Goal: Transaction & Acquisition: Subscribe to service/newsletter

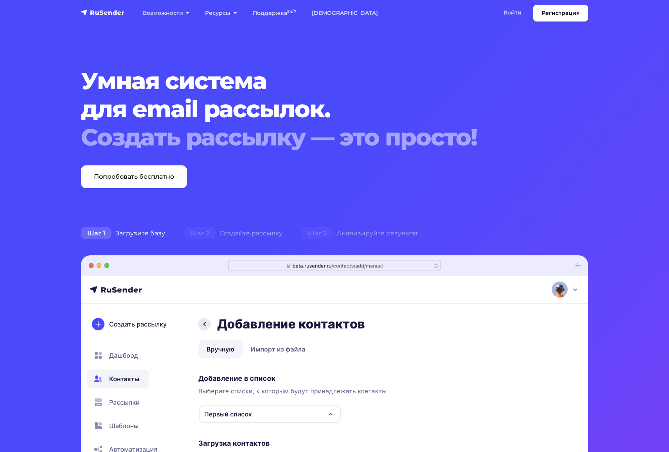
click at [482, 112] on h1 "Умная система для email рассылок. Создать рассылку — это просто!" at bounding box center [313, 109] width 464 height 85
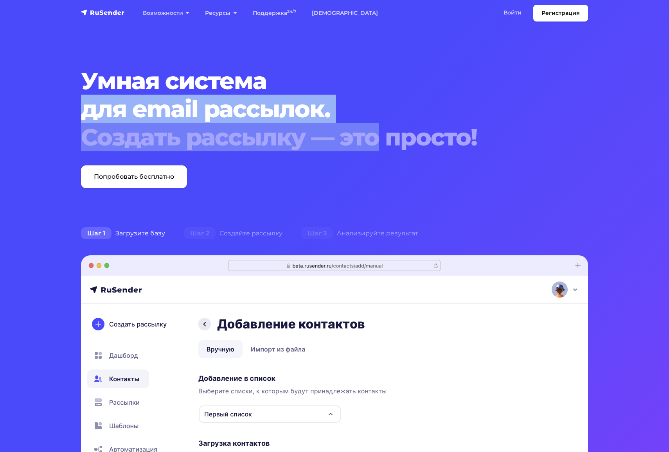
drag, startPoint x: 81, startPoint y: 96, endPoint x: 432, endPoint y: 147, distance: 354.6
click at [404, 146] on h1 "Умная система для email рассылок. Создать рассылку — это просто!" at bounding box center [313, 109] width 464 height 85
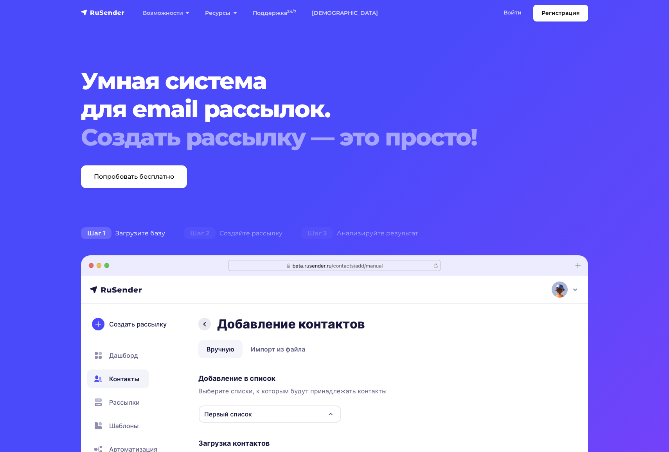
click at [410, 138] on div "Создать рассылку — это просто!" at bounding box center [313, 137] width 464 height 28
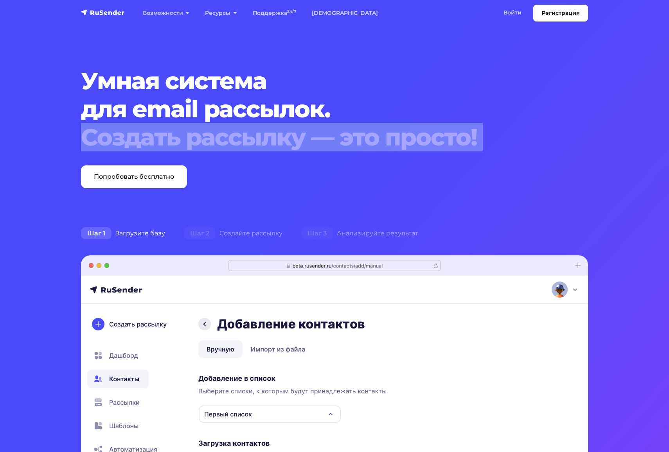
click at [410, 138] on div "Создать рассылку — это просто!" at bounding box center [313, 137] width 464 height 28
click at [397, 142] on div "Создать рассылку — это просто!" at bounding box center [313, 137] width 464 height 28
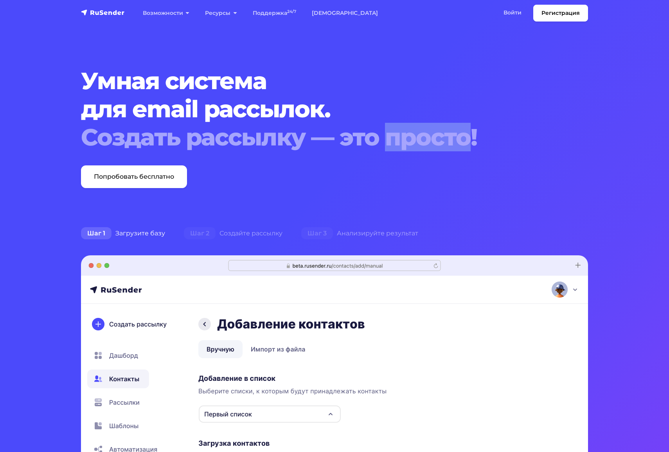
click at [397, 142] on div "Создать рассылку — это просто!" at bounding box center [313, 137] width 464 height 28
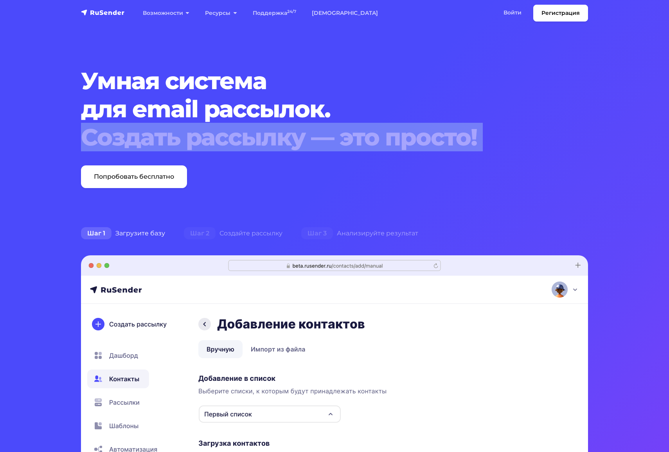
click at [397, 142] on div "Создать рассылку — это просто!" at bounding box center [313, 137] width 464 height 28
click at [490, 145] on div "Создать рассылку — это просто!" at bounding box center [313, 137] width 464 height 28
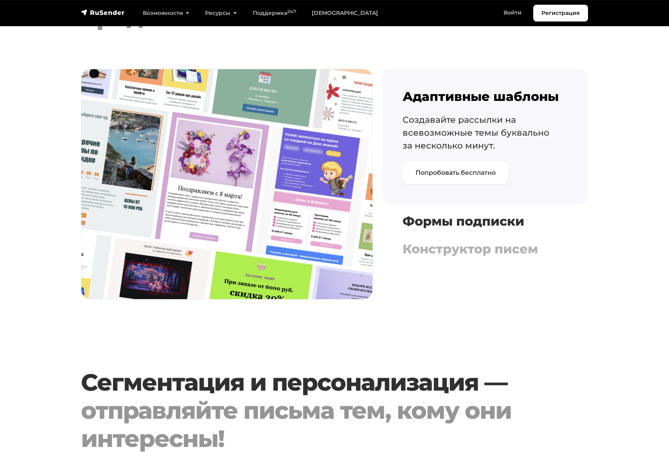
scroll to position [855, 0]
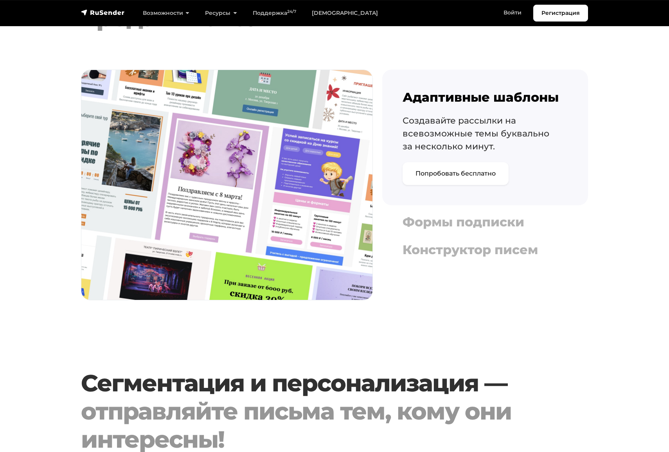
drag, startPoint x: 468, startPoint y: 227, endPoint x: 462, endPoint y: 241, distance: 15.6
click at [468, 227] on h4 "Формы подписки" at bounding box center [485, 222] width 165 height 15
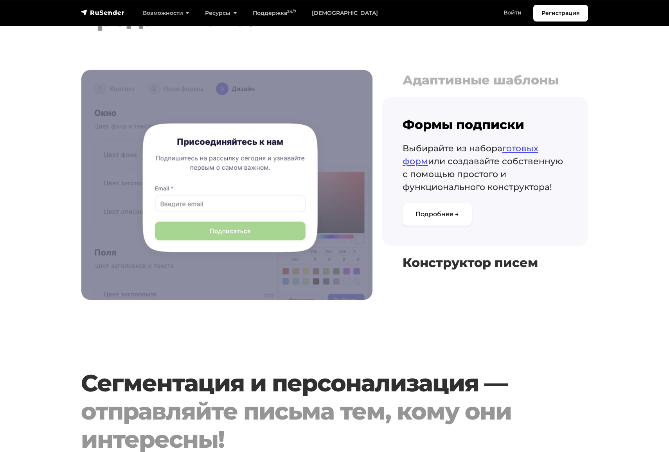
click at [445, 256] on h4 "Конструктор писем" at bounding box center [485, 262] width 165 height 15
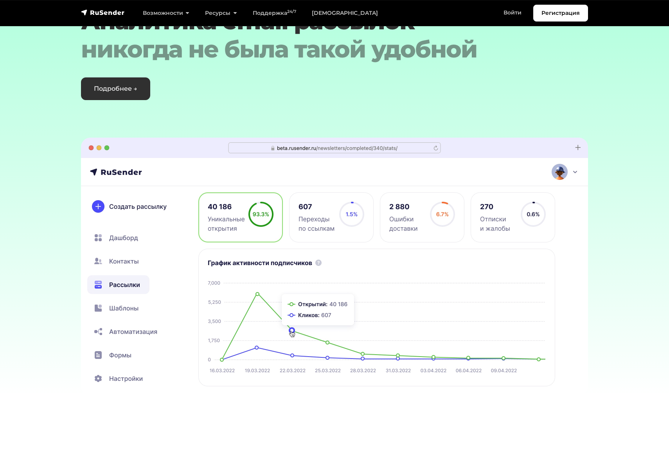
scroll to position [2181, 0]
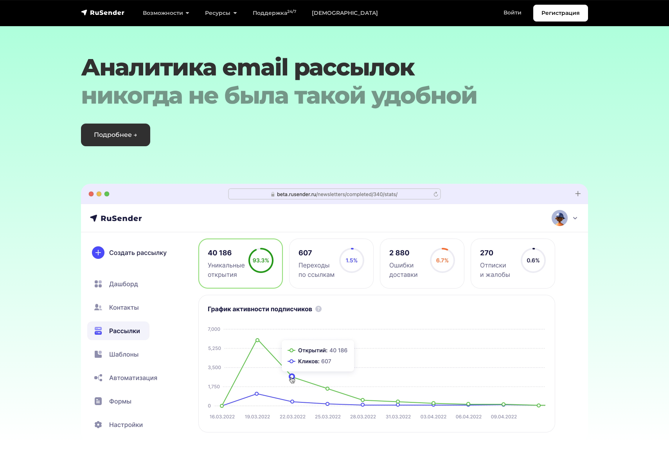
click at [297, 156] on section "Аналитика email рассылок никогда не была такой удобной Подробнее → ‹ ›" at bounding box center [334, 218] width 669 height 448
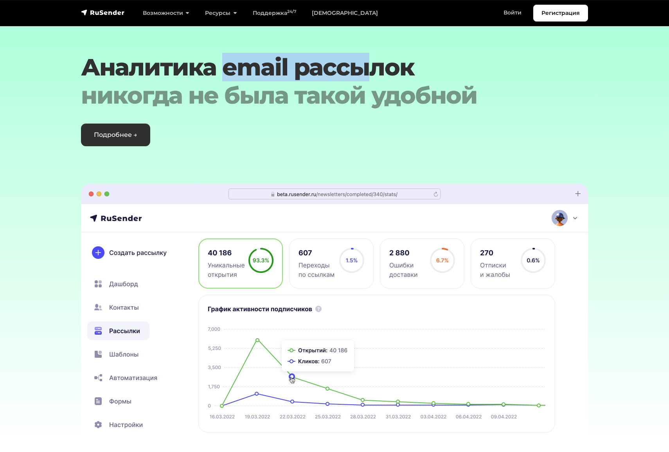
drag, startPoint x: 271, startPoint y: 63, endPoint x: 458, endPoint y: 74, distance: 187.3
click at [428, 69] on h2 "Аналитика email рассылок никогда не была такой удобной" at bounding box center [313, 81] width 464 height 56
click at [458, 74] on h2 "Аналитика email рассылок никогда не была такой удобной" at bounding box center [313, 81] width 464 height 56
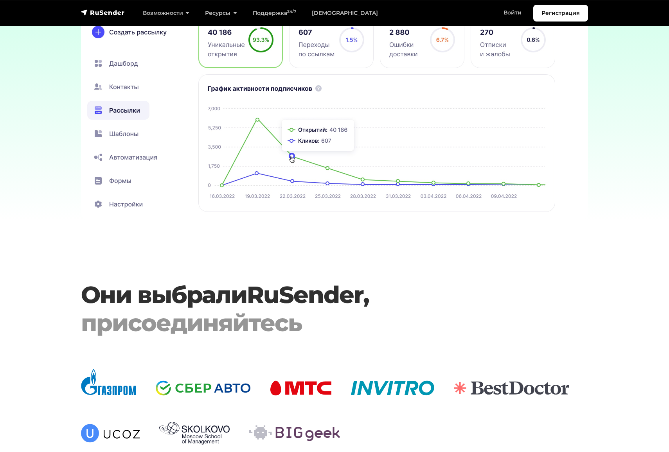
scroll to position [2285, 0]
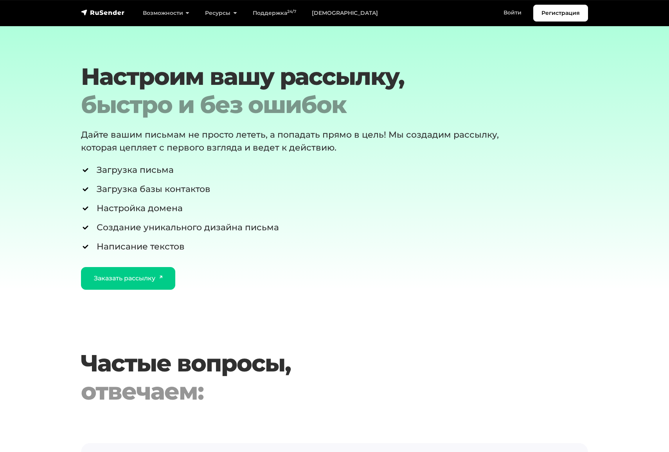
click at [445, 250] on div "Настроим вашу рассылку, быстро и без ошибок Дайте вашим письмам не просто летет…" at bounding box center [312, 176] width 473 height 227
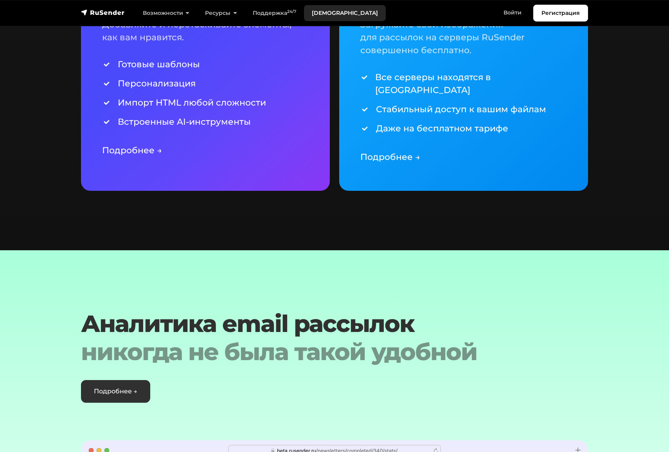
scroll to position [1917, 0]
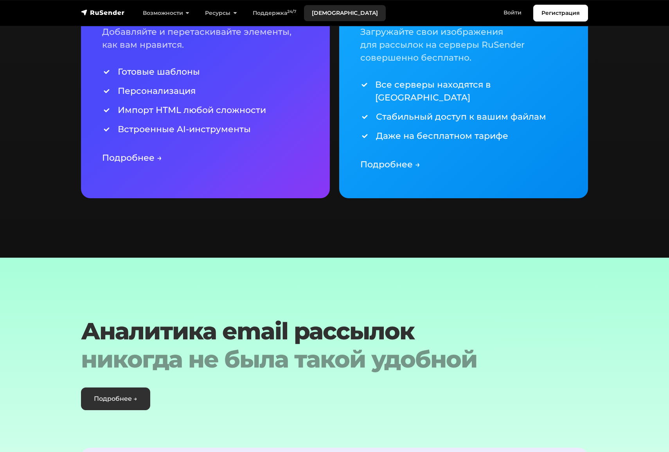
click at [334, 13] on link "[DEMOGRAPHIC_DATA]" at bounding box center [345, 13] width 82 height 16
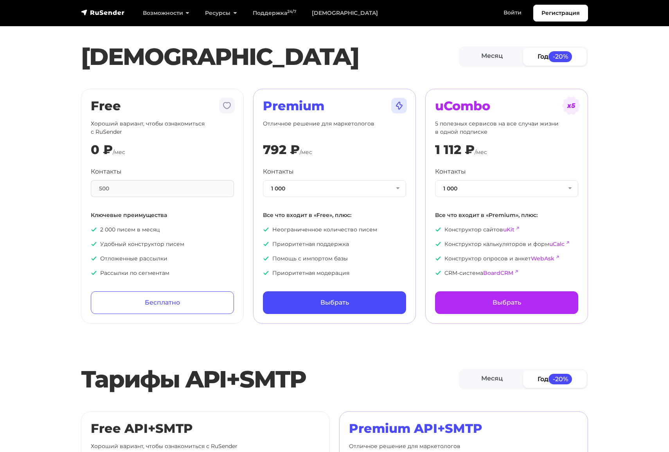
click at [353, 56] on h1 "[DEMOGRAPHIC_DATA]" at bounding box center [270, 57] width 378 height 28
click at [114, 185] on div "500" at bounding box center [162, 188] width 143 height 17
drag, startPoint x: 89, startPoint y: 165, endPoint x: 134, endPoint y: 174, distance: 45.7
click at [132, 174] on div "Free Хороший вариант, чтобы ознакомиться с RuSender 0 ₽ /мес Контакты 500 Ключе…" at bounding box center [162, 206] width 163 height 235
drag, startPoint x: 138, startPoint y: 174, endPoint x: 117, endPoint y: 186, distance: 23.7
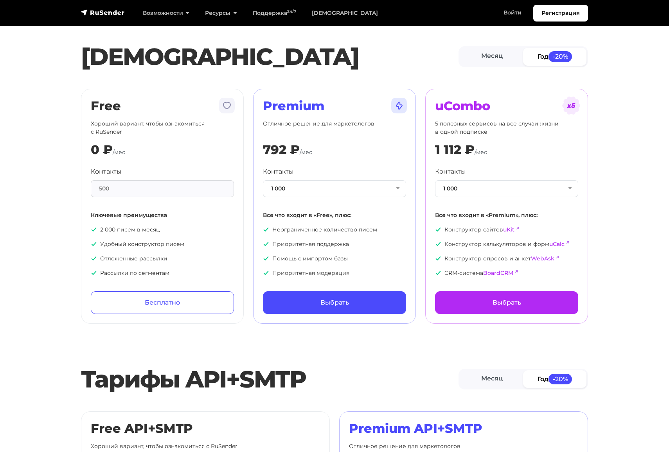
click at [137, 174] on div "Контакты 500" at bounding box center [162, 182] width 143 height 30
drag, startPoint x: 93, startPoint y: 188, endPoint x: 144, endPoint y: 187, distance: 50.5
click at [144, 187] on div "500" at bounding box center [162, 188] width 143 height 17
click at [300, 189] on button "1 000" at bounding box center [334, 188] width 143 height 17
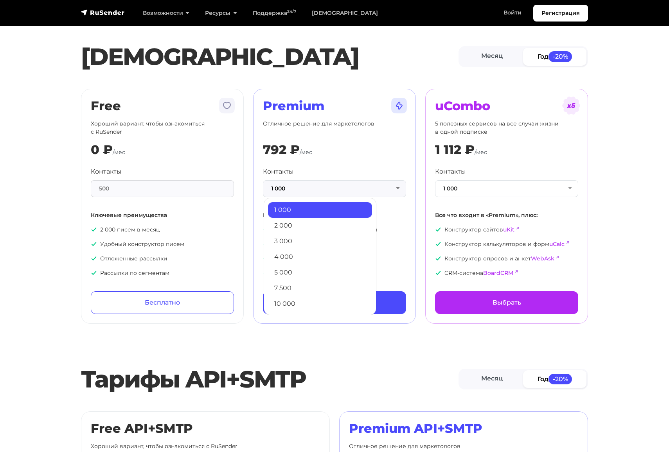
click at [310, 260] on link "4 000" at bounding box center [320, 257] width 104 height 16
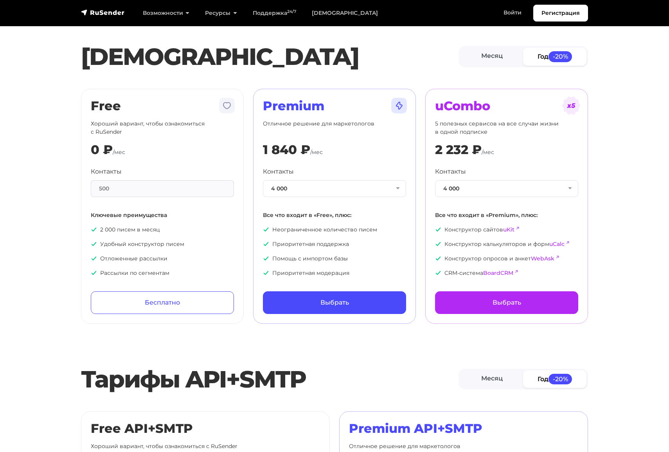
click at [373, 39] on div "[PERSON_NAME] Год -20%" at bounding box center [334, 57] width 516 height 36
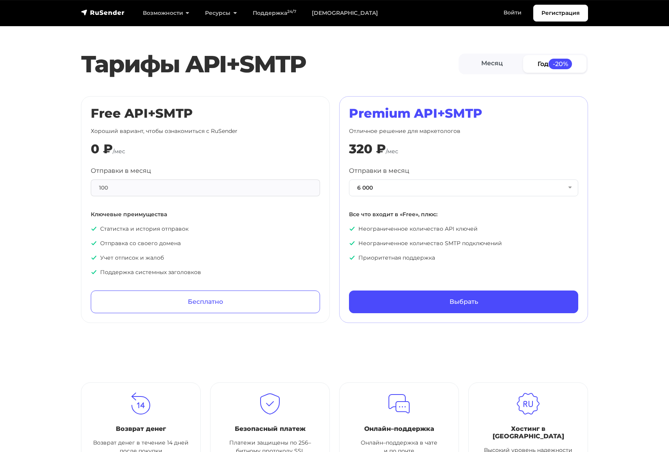
scroll to position [318, 0]
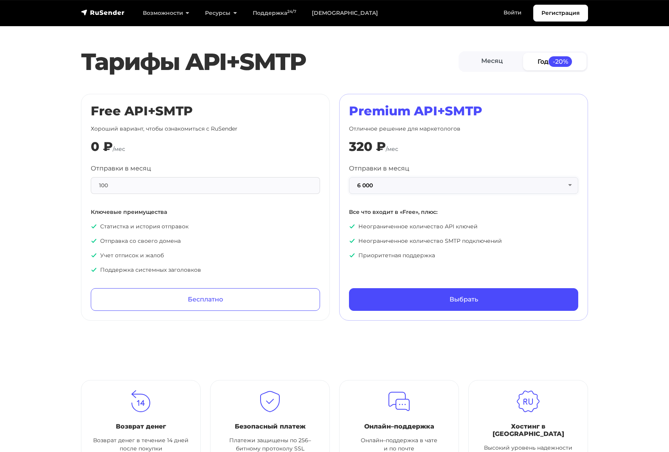
drag, startPoint x: 435, startPoint y: 185, endPoint x: 430, endPoint y: 185, distance: 5.5
click at [435, 185] on button "6 000" at bounding box center [463, 185] width 229 height 17
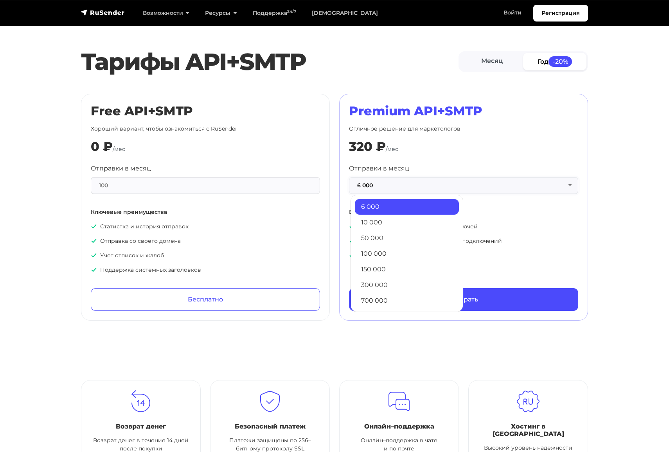
click at [431, 185] on button "6 000" at bounding box center [463, 185] width 229 height 17
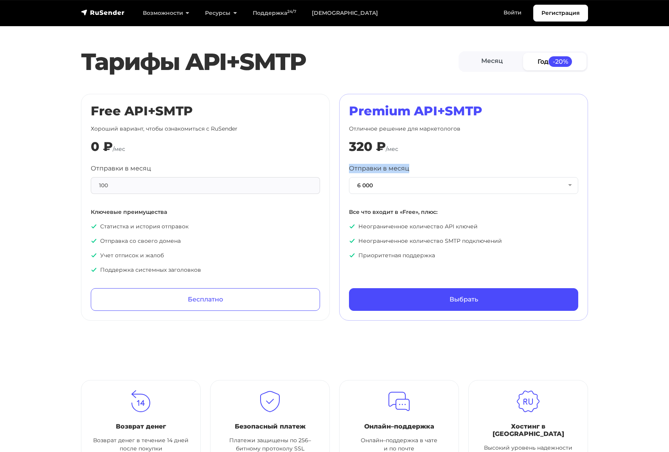
drag, startPoint x: 349, startPoint y: 168, endPoint x: 445, endPoint y: 165, distance: 96.3
click at [445, 165] on div "Отправки в месяц 6 000 6 000 10 000 50 000 100 000 150 000 300 000 700 000 1 50…" at bounding box center [463, 179] width 229 height 30
click at [442, 186] on button "6 000" at bounding box center [463, 185] width 229 height 17
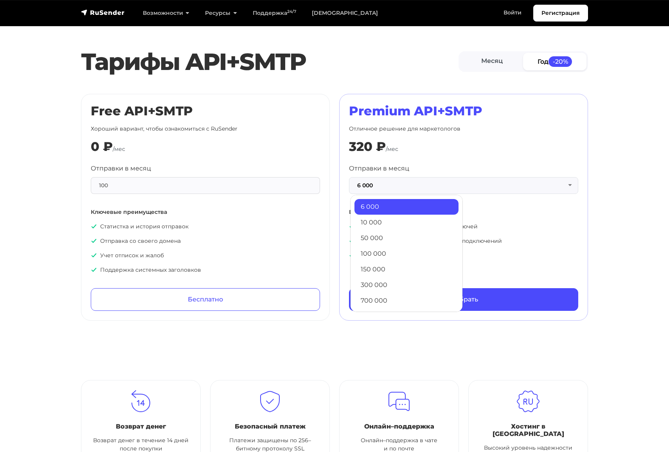
click at [512, 194] on div "Отправки в месяц 6 000 6 000 10 000 50 000 100 000 150 000 300 000 700 000 1 50…" at bounding box center [463, 212] width 229 height 96
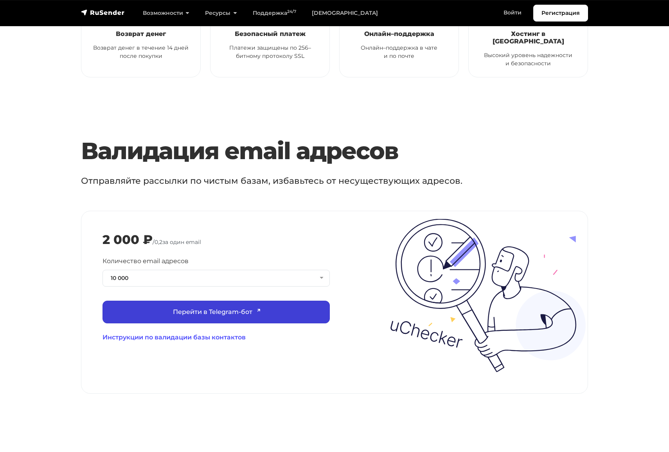
scroll to position [711, 0]
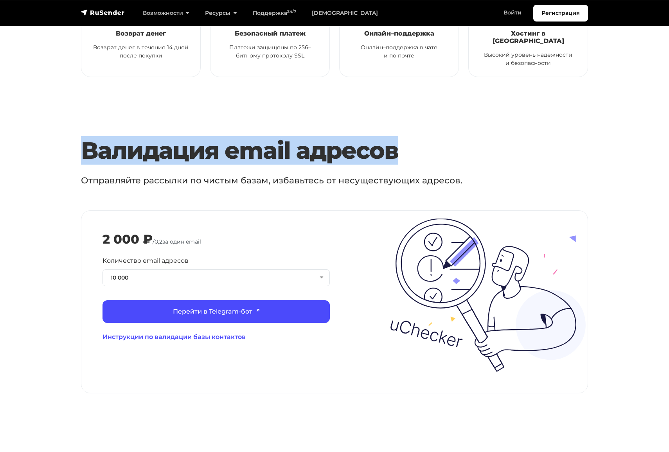
drag, startPoint x: 138, startPoint y: 144, endPoint x: 464, endPoint y: 143, distance: 325.9
click at [464, 143] on h3 "Валидация email адресов" at bounding box center [313, 151] width 464 height 28
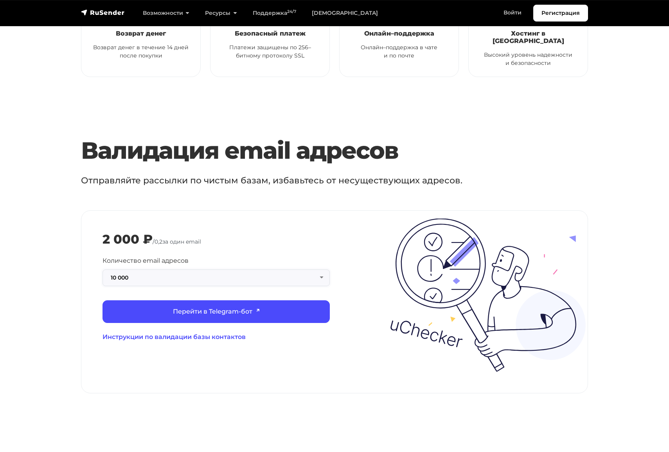
click at [176, 270] on button "10 000" at bounding box center [215, 278] width 227 height 17
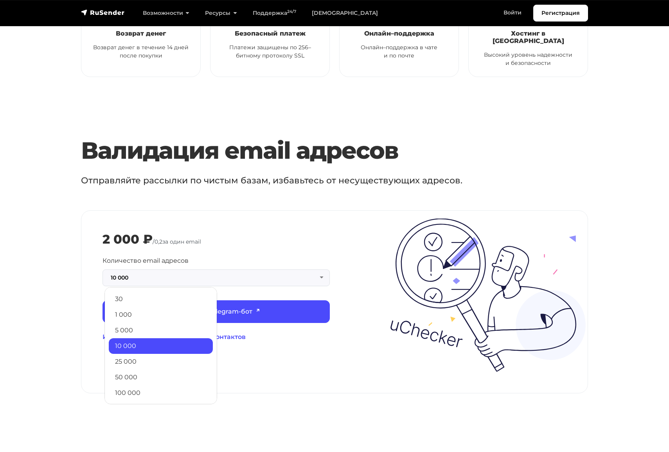
click at [151, 370] on link "50 000" at bounding box center [161, 378] width 104 height 16
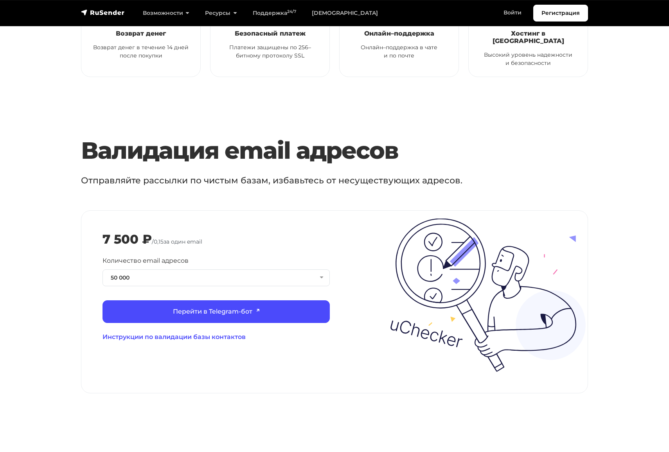
click at [426, 179] on p "Отправляйте рассылки по чистым базам, избавьтесь от несуществующих адресов." at bounding box center [303, 180] width 444 height 13
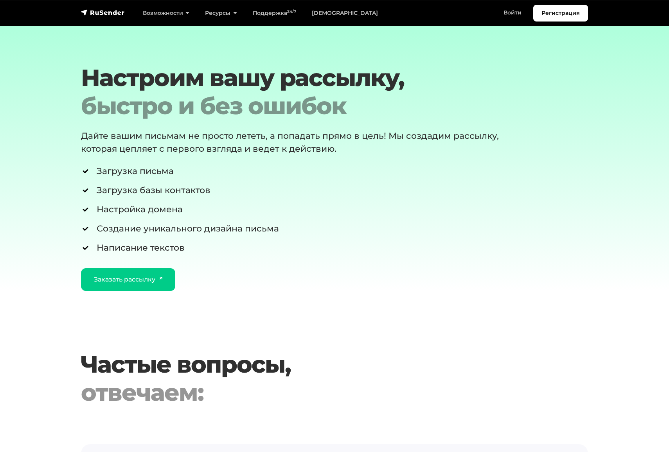
scroll to position [1328, 0]
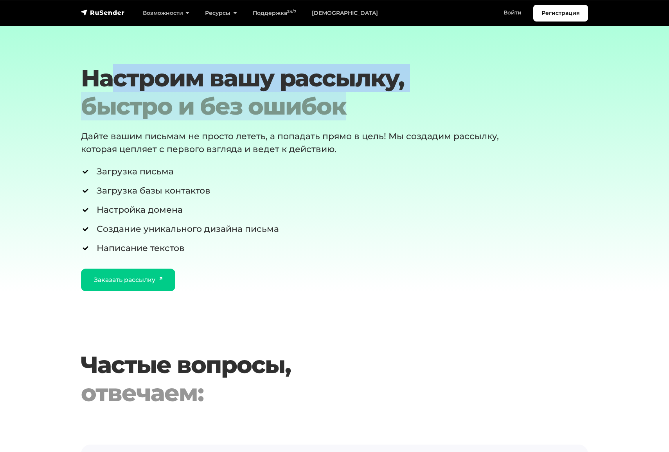
drag, startPoint x: 135, startPoint y: 74, endPoint x: 405, endPoint y: 98, distance: 270.2
click at [389, 96] on h2 "Настроим вашу рассылку, быстро и без ошибок" at bounding box center [313, 92] width 464 height 56
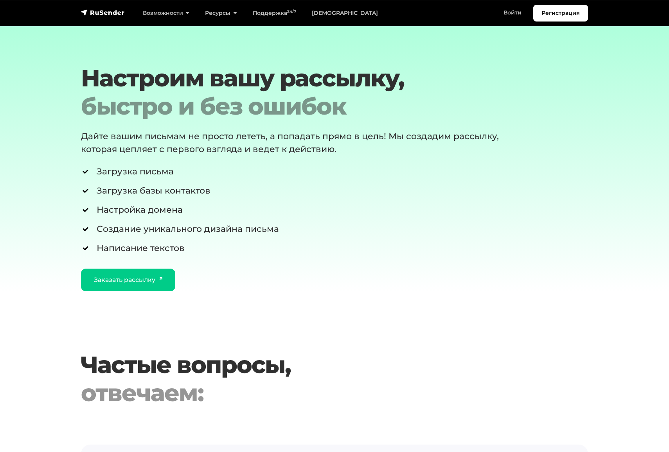
click at [431, 99] on div "быстро и без ошибок" at bounding box center [313, 106] width 464 height 28
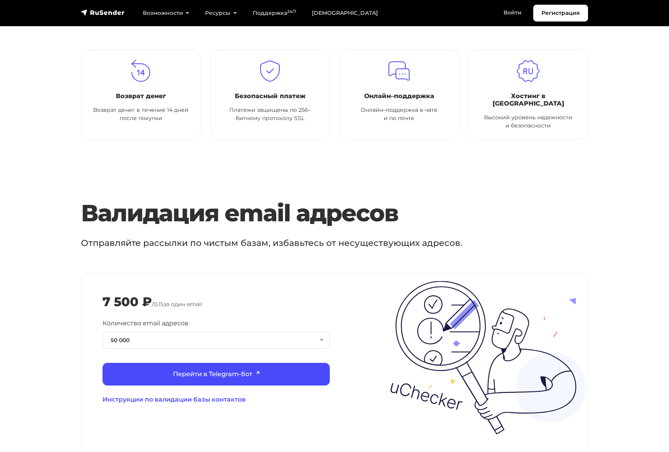
scroll to position [0, 0]
